Goal: Task Accomplishment & Management: Use online tool/utility

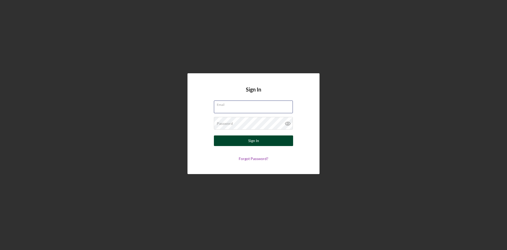
type input "[PERSON_NAME][EMAIL_ADDRESS][DOMAIN_NAME]"
click at [272, 141] on button "Sign In" at bounding box center [253, 140] width 79 height 11
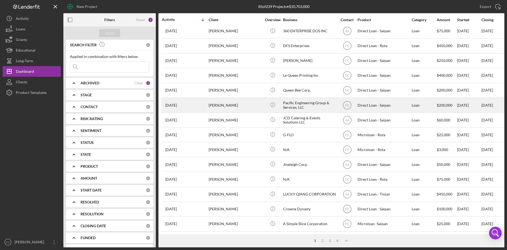
scroll to position [170, 0]
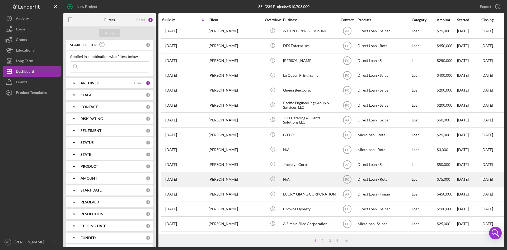
click at [250, 176] on div "[PERSON_NAME]" at bounding box center [235, 179] width 53 height 14
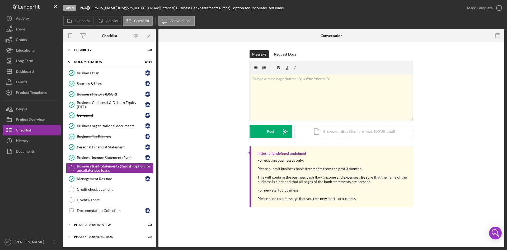
scroll to position [21, 0]
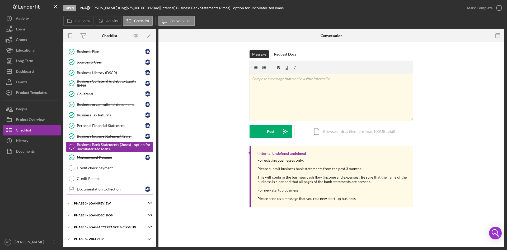
click at [116, 189] on div "Documentation Collection" at bounding box center [111, 189] width 68 height 4
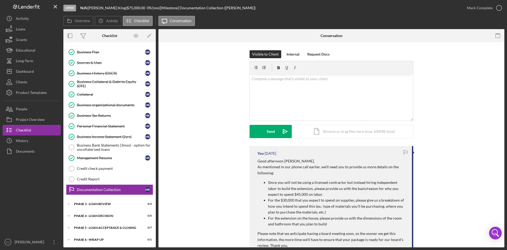
scroll to position [21, 0]
click at [294, 57] on div "Internal" at bounding box center [293, 54] width 13 height 8
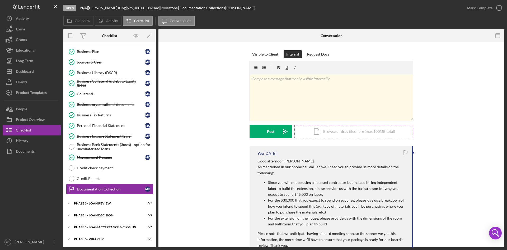
click at [331, 134] on div "Icon/Document Browse or drag files here (max 100MB total) Tap to choose files o…" at bounding box center [354, 131] width 119 height 13
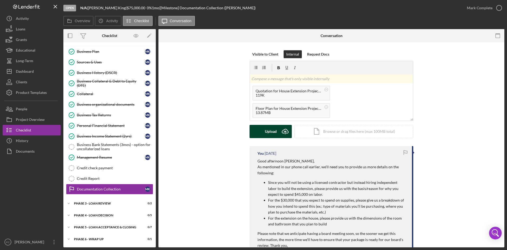
click at [281, 130] on icon "Icon/Upload" at bounding box center [285, 131] width 13 height 13
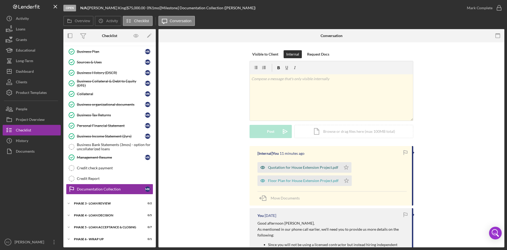
click at [302, 168] on div "Quotation for House Extension Project.pdf" at bounding box center [303, 167] width 70 height 4
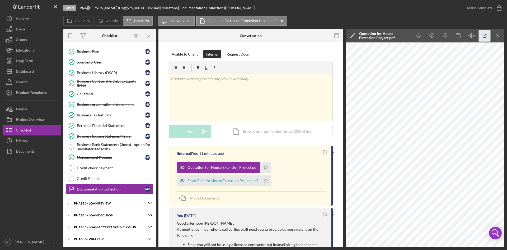
click at [486, 35] on icon "button" at bounding box center [485, 36] width 12 height 12
click at [216, 180] on div "Floor Plan for House Extension Project.pdf" at bounding box center [223, 180] width 71 height 4
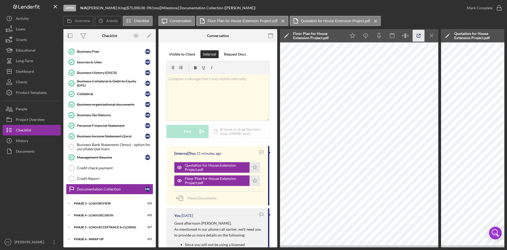
click at [420, 36] on icon "button" at bounding box center [419, 36] width 12 height 12
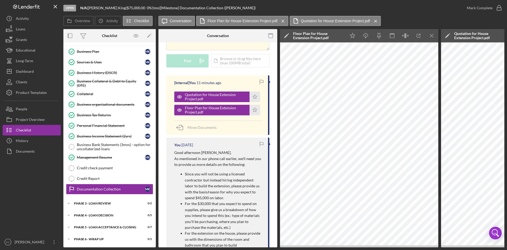
scroll to position [0, 0]
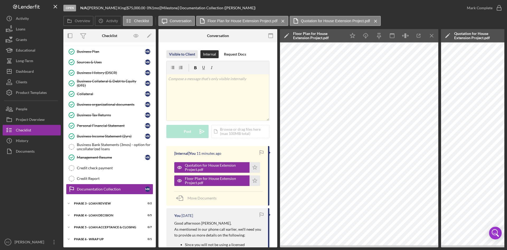
click at [187, 53] on div "Visible to Client" at bounding box center [182, 54] width 26 height 8
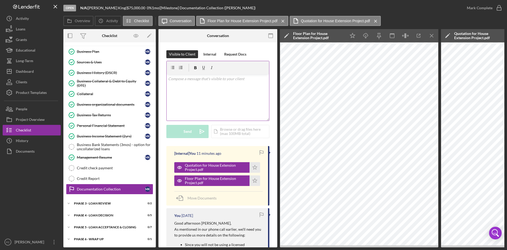
click at [212, 80] on p at bounding box center [218, 79] width 100 height 6
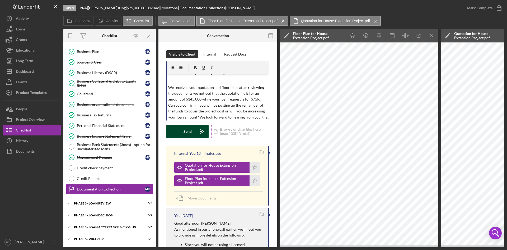
scroll to position [12, 0]
click at [191, 128] on div "Send" at bounding box center [188, 131] width 8 height 13
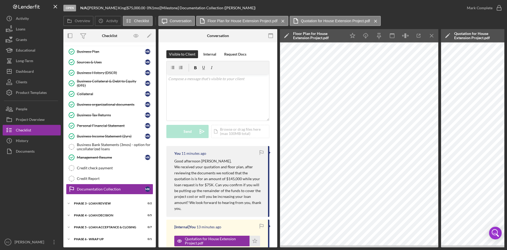
scroll to position [0, 0]
click at [436, 34] on icon "Icon/Menu Close" at bounding box center [432, 36] width 12 height 12
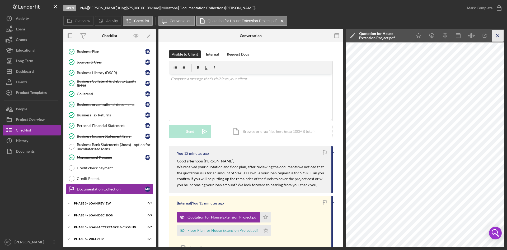
click at [502, 33] on icon "Icon/Menu Close" at bounding box center [498, 36] width 12 height 12
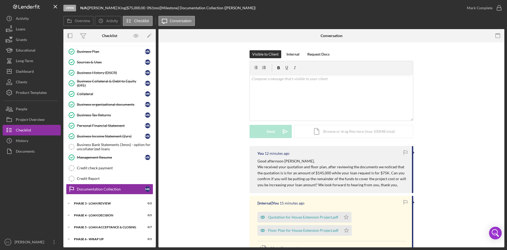
click at [482, 120] on div "Visible to Client Internal Request Docs v Color teal Color pink Remove color Ad…" at bounding box center [331, 98] width 330 height 96
click at [27, 67] on div "Dashboard" at bounding box center [25, 72] width 18 height 12
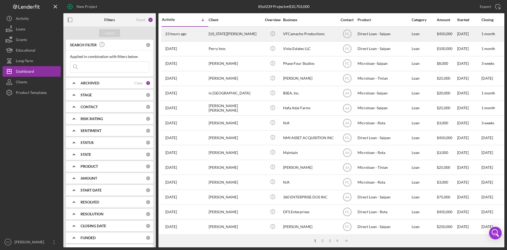
click at [316, 34] on div "VFCamacho Productions" at bounding box center [309, 34] width 53 height 14
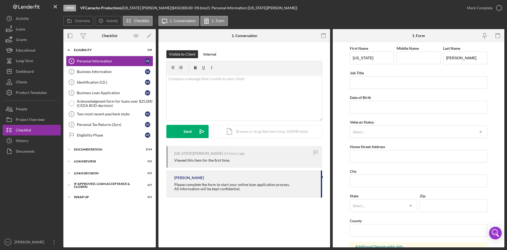
click at [381, 90] on div "First Name [US_STATE] Middle Name Last Name [PERSON_NAME] Job Title Date of Bir…" at bounding box center [418, 213] width 137 height 336
click at [300, 140] on div "Visible to Client Internal v Color teal Color pink Remove color Add row above A…" at bounding box center [244, 98] width 156 height 96
click at [31, 69] on div "Dashboard" at bounding box center [25, 72] width 18 height 12
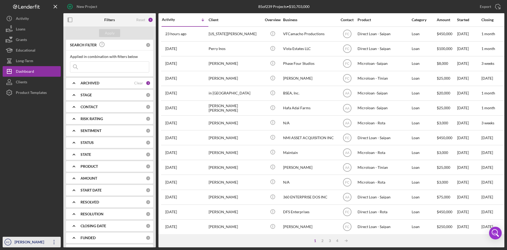
click at [29, 242] on div "[PERSON_NAME]" at bounding box center [30, 243] width 34 height 12
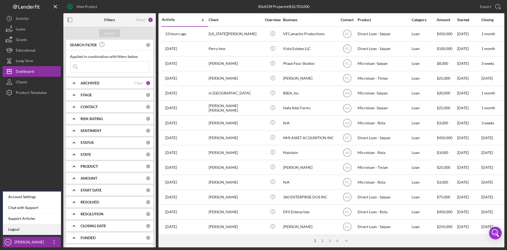
click at [31, 228] on link "Logout" at bounding box center [32, 229] width 58 height 11
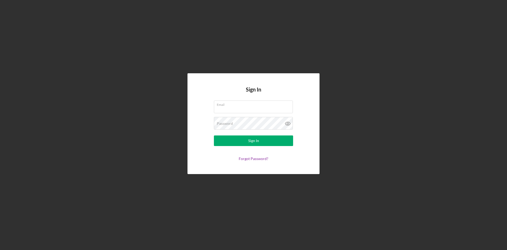
type input "[PERSON_NAME][EMAIL_ADDRESS][DOMAIN_NAME]"
